Goal: Task Accomplishment & Management: Complete application form

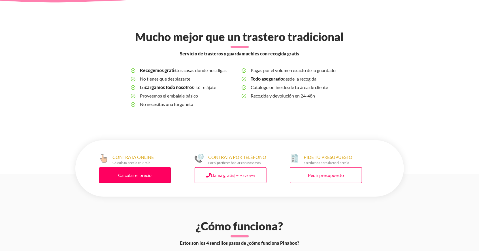
scroll to position [175, 0]
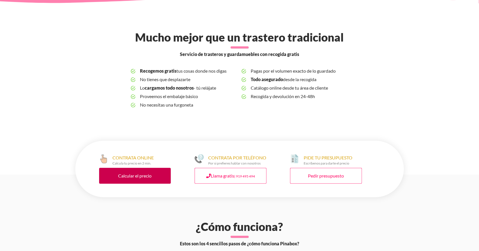
click at [142, 180] on link "Calcular el precio" at bounding box center [135, 176] width 72 height 16
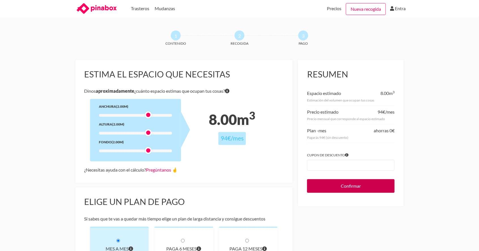
click at [346, 184] on input "Confirmar" at bounding box center [350, 186] width 87 height 14
